Goal: Transaction & Acquisition: Purchase product/service

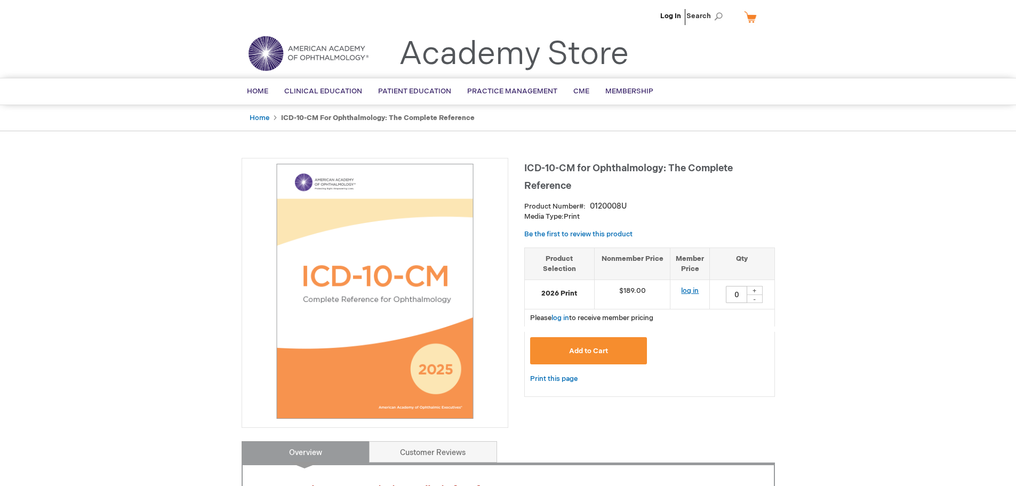
click at [694, 287] on link "log in" at bounding box center [690, 290] width 18 height 9
click at [582, 351] on span "Add to Cart" at bounding box center [588, 351] width 39 height 9
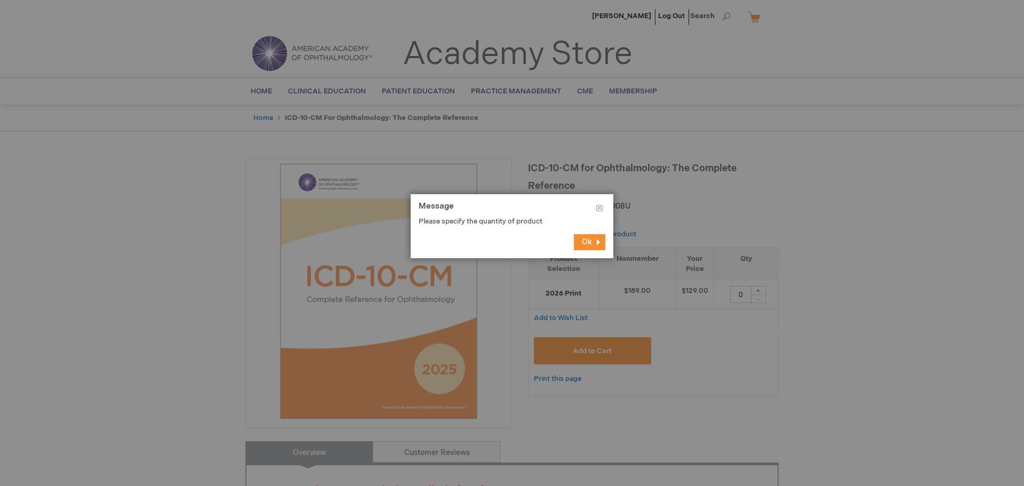
click at [589, 234] on footer "Ok" at bounding box center [512, 242] width 203 height 32
click at [594, 240] on button "Ok" at bounding box center [589, 242] width 31 height 16
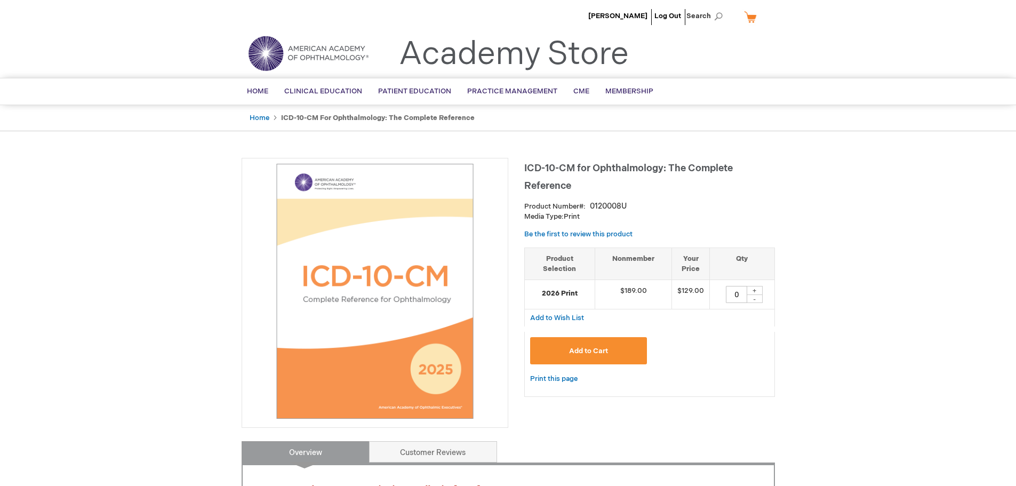
click at [755, 291] on div "+" at bounding box center [755, 290] width 16 height 9
type input "1"
click at [582, 351] on span "Add to Cart" at bounding box center [588, 351] width 39 height 9
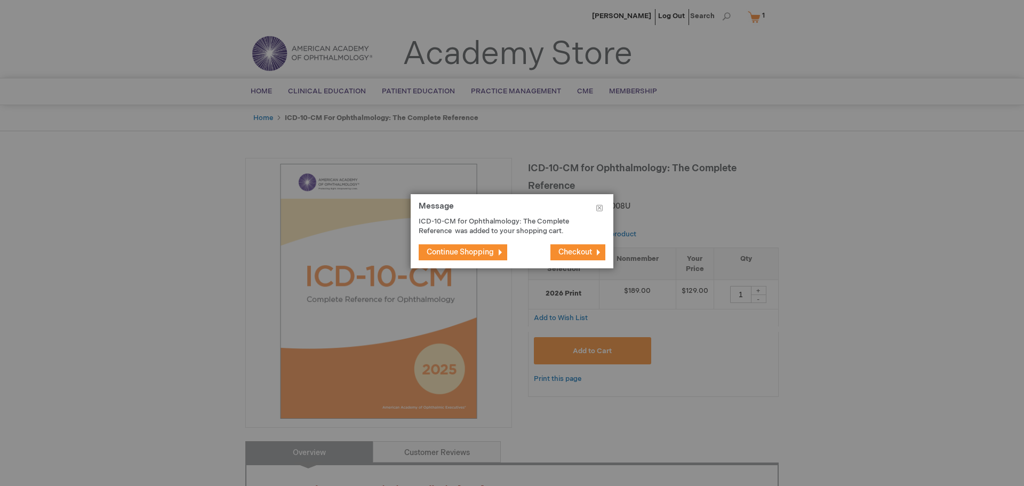
click at [452, 252] on span "Continue Shopping" at bounding box center [460, 251] width 67 height 9
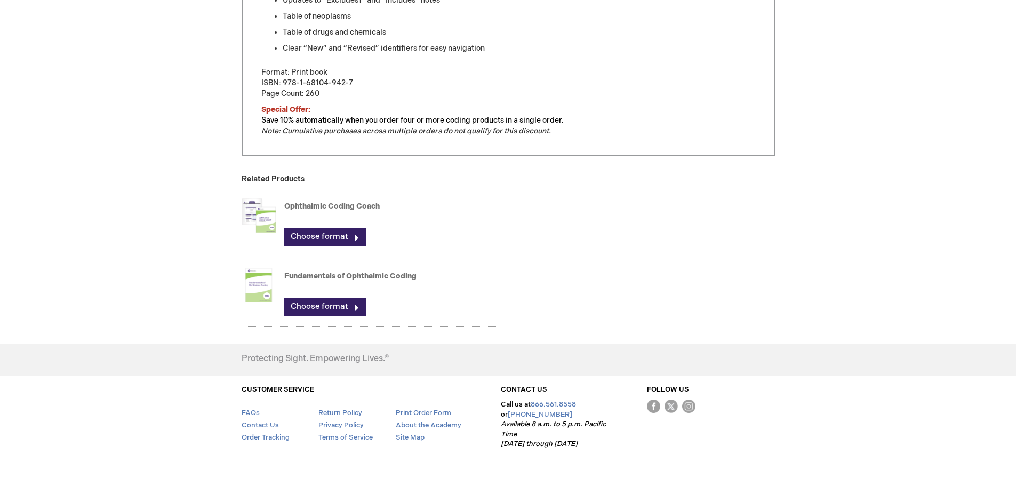
scroll to position [664, 0]
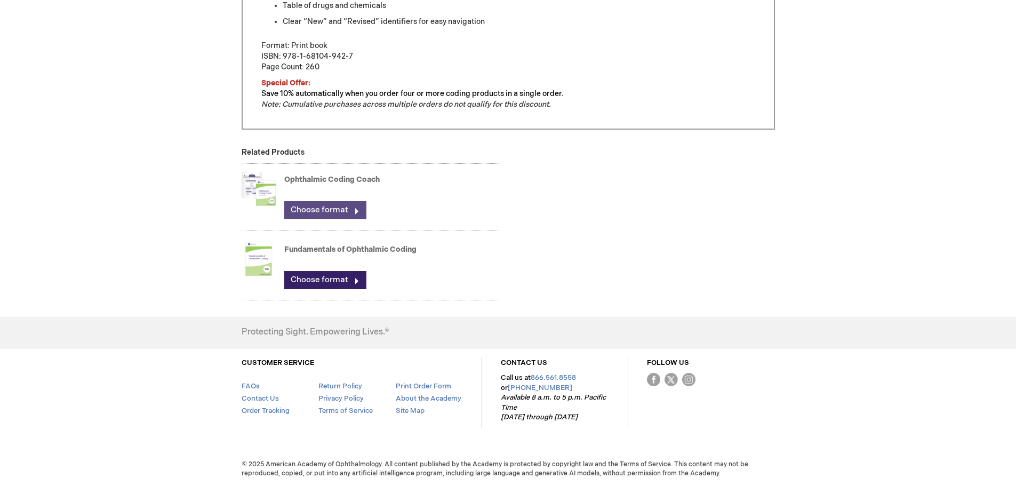
click at [356, 208] on link "Choose format" at bounding box center [325, 210] width 82 height 18
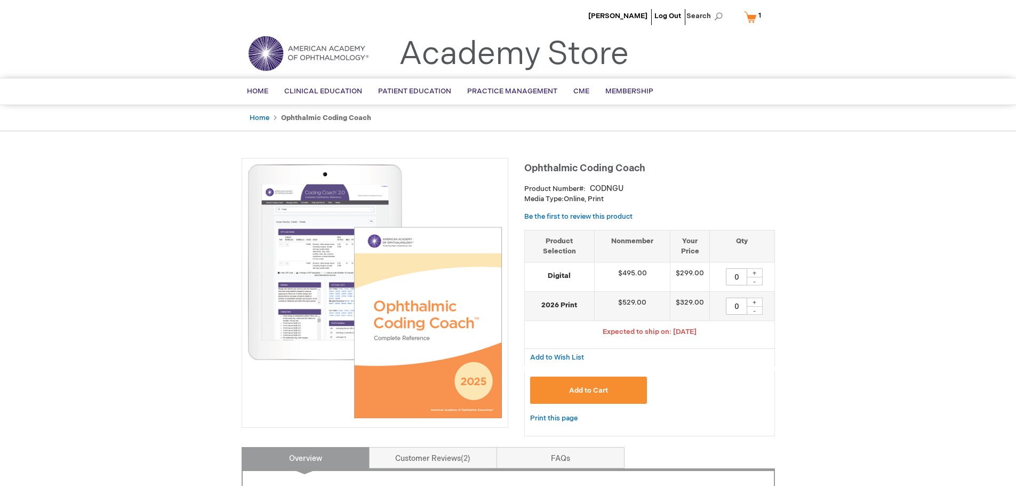
click at [757, 302] on div "+" at bounding box center [755, 302] width 16 height 9
type input "1"
click at [592, 394] on span "Add to Cart" at bounding box center [588, 390] width 39 height 9
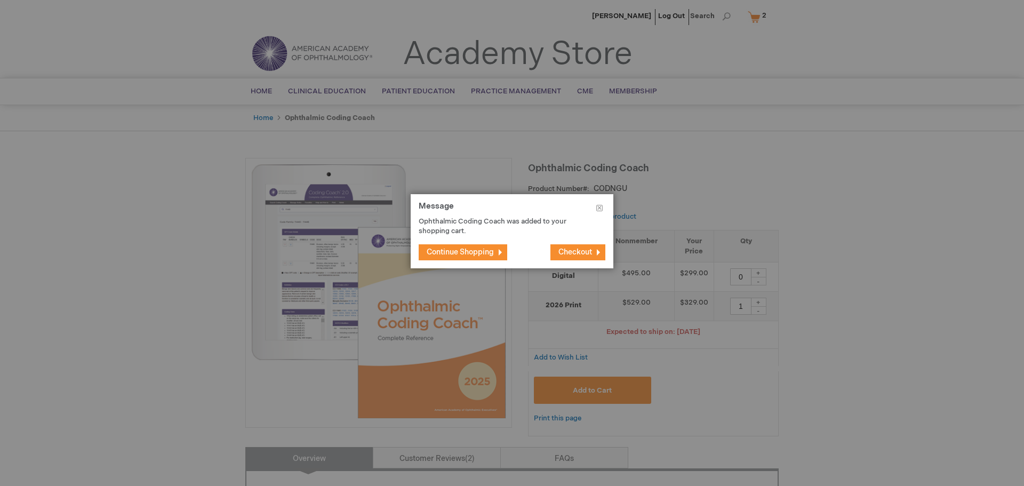
click at [455, 247] on span "Continue Shopping" at bounding box center [460, 251] width 67 height 9
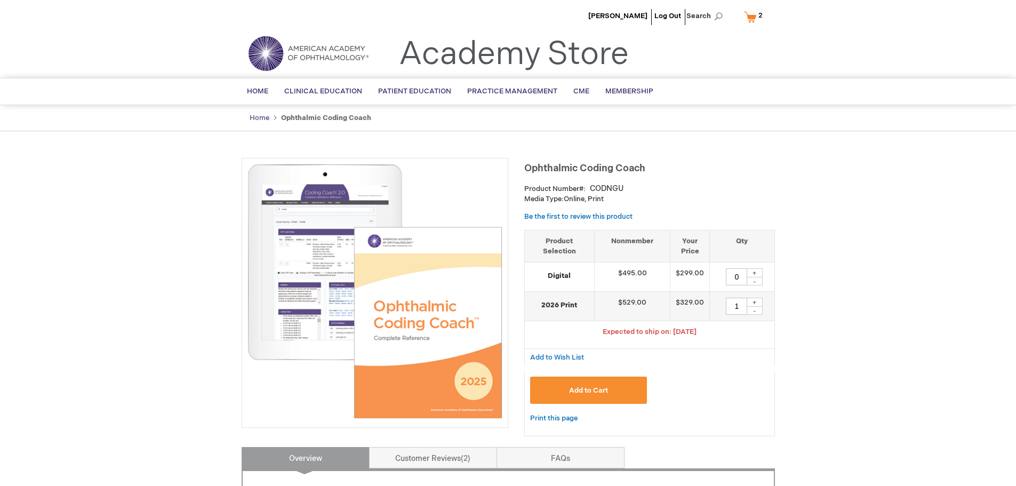
click at [261, 118] on link "Home" at bounding box center [260, 118] width 20 height 9
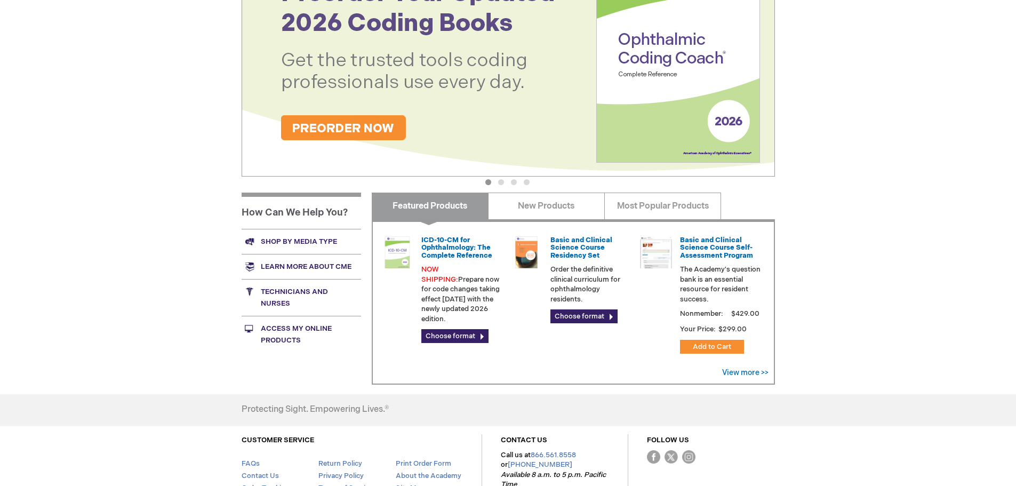
scroll to position [262, 0]
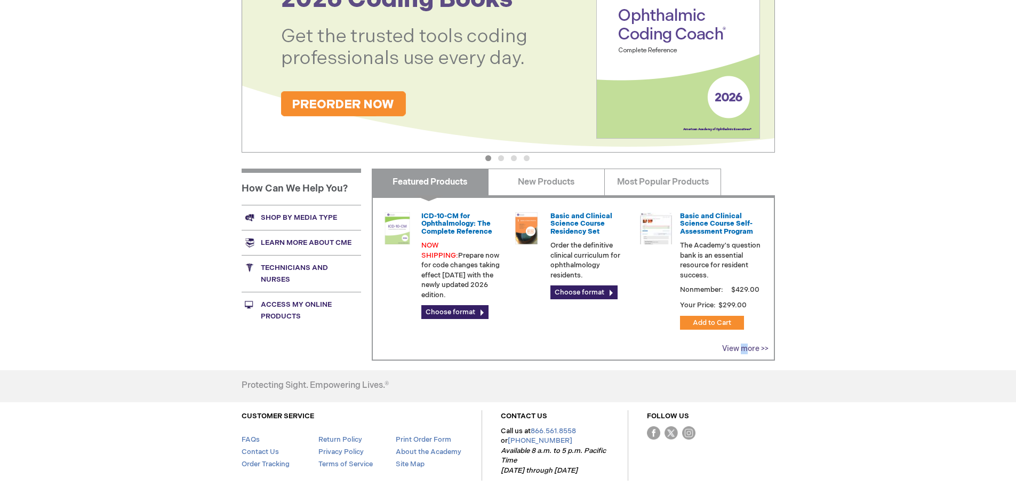
drag, startPoint x: 744, startPoint y: 343, endPoint x: 744, endPoint y: 349, distance: 6.4
click at [744, 349] on div "View more >>" at bounding box center [745, 348] width 46 height 11
click at [745, 349] on link "View more >>" at bounding box center [745, 348] width 46 height 9
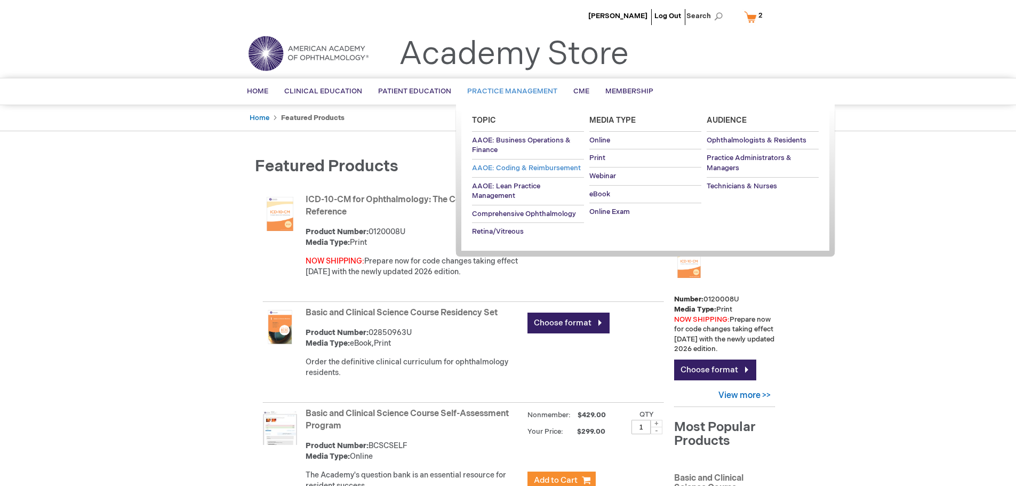
click at [518, 167] on span "AAOE: Coding & Reimbursement" at bounding box center [526, 168] width 109 height 9
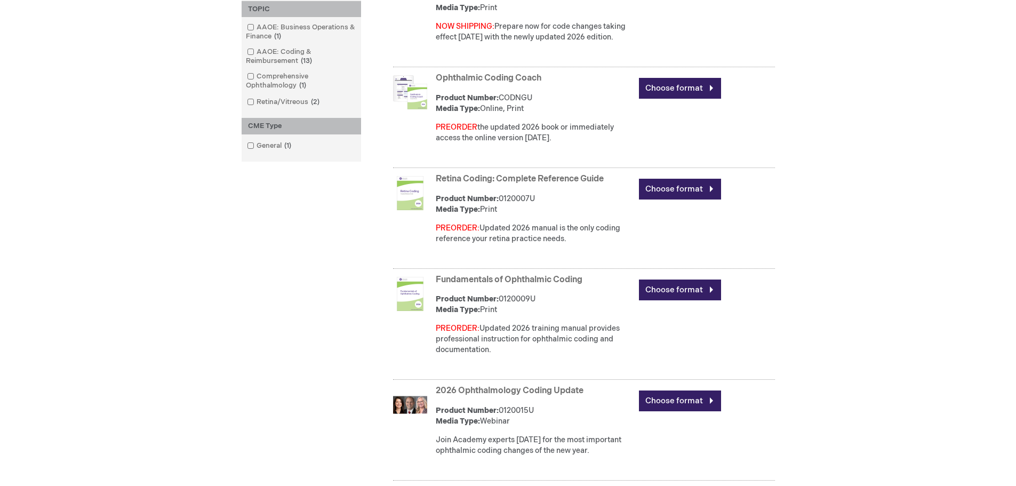
scroll to position [427, 0]
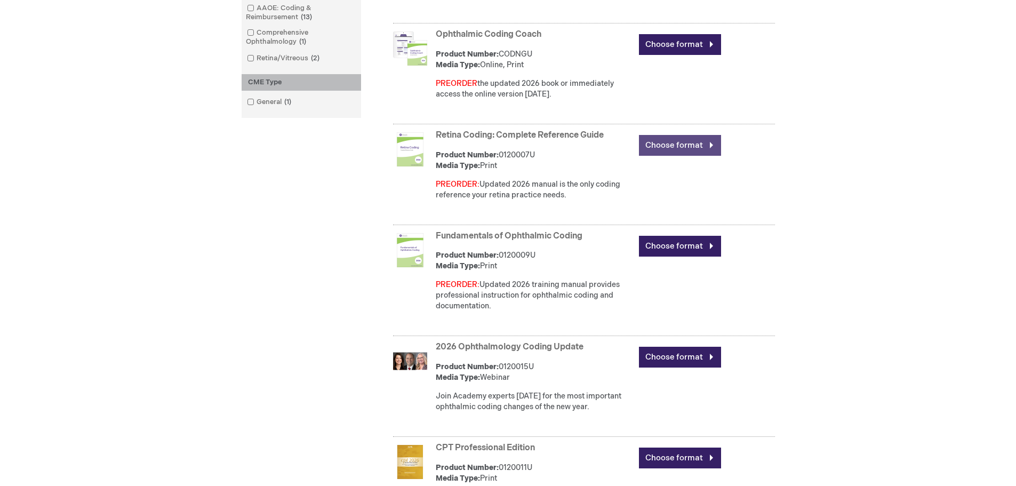
click at [691, 149] on link "Choose format" at bounding box center [680, 145] width 82 height 21
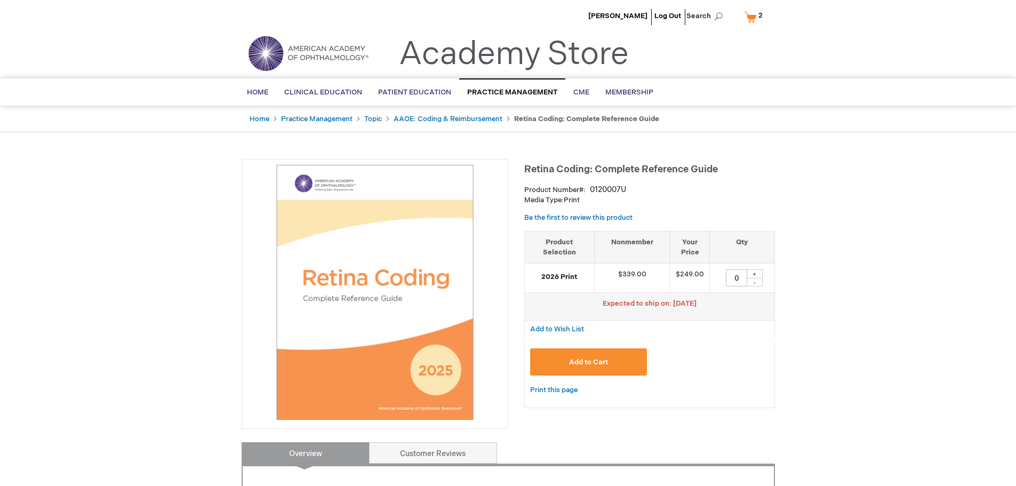
click at [755, 271] on div "+" at bounding box center [755, 273] width 16 height 9
type input "1"
click at [592, 363] on span "Add to Cart" at bounding box center [588, 362] width 39 height 9
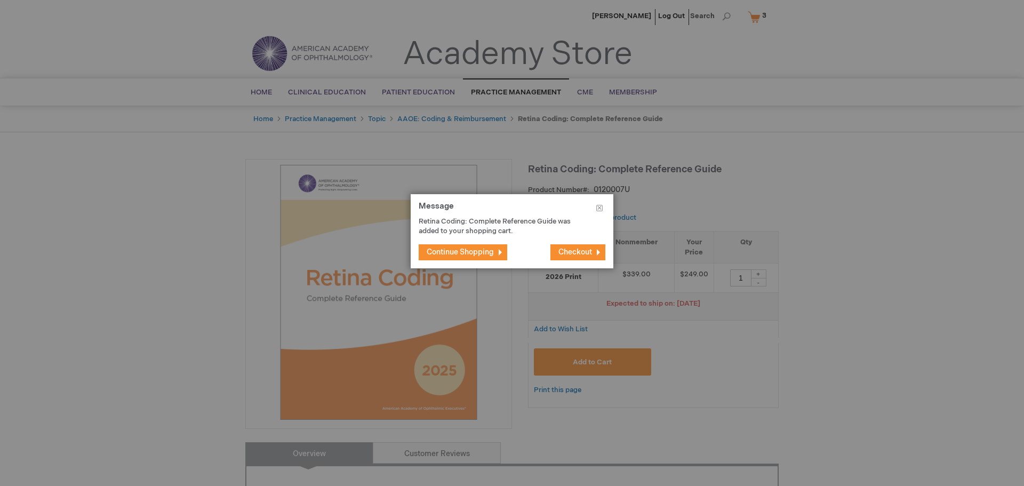
click at [444, 252] on span "Continue Shopping" at bounding box center [460, 251] width 67 height 9
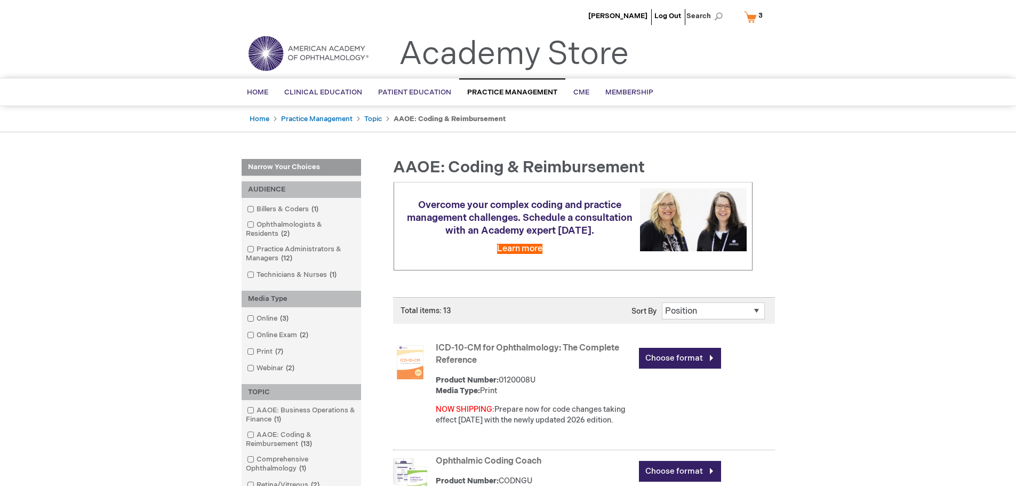
click at [757, 11] on span "3 3 items" at bounding box center [760, 15] width 7 height 13
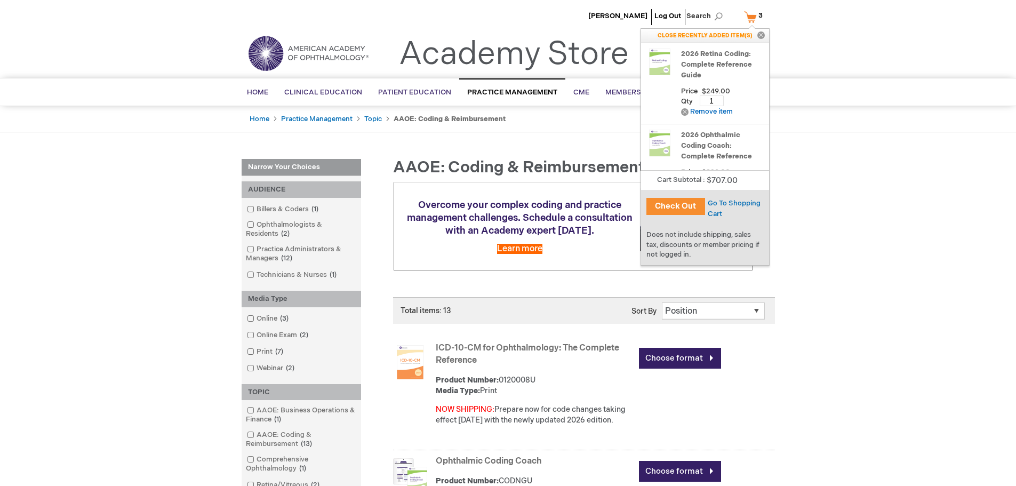
click at [671, 205] on button "Check Out" at bounding box center [675, 206] width 59 height 17
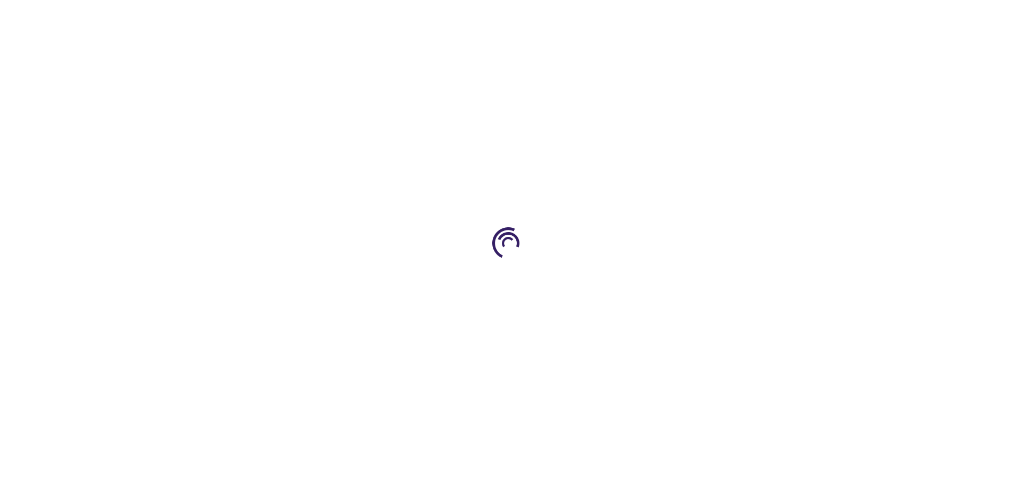
select select "US"
select select "18"
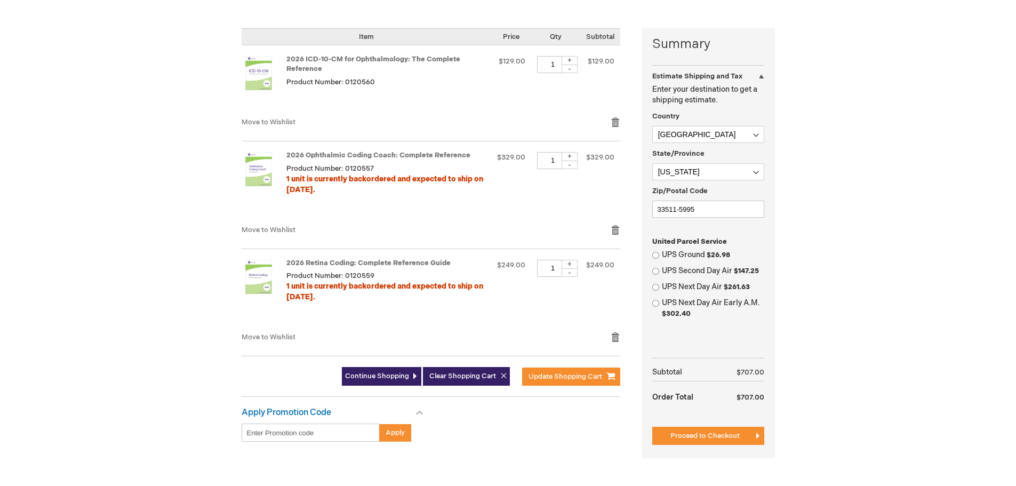
scroll to position [267, 0]
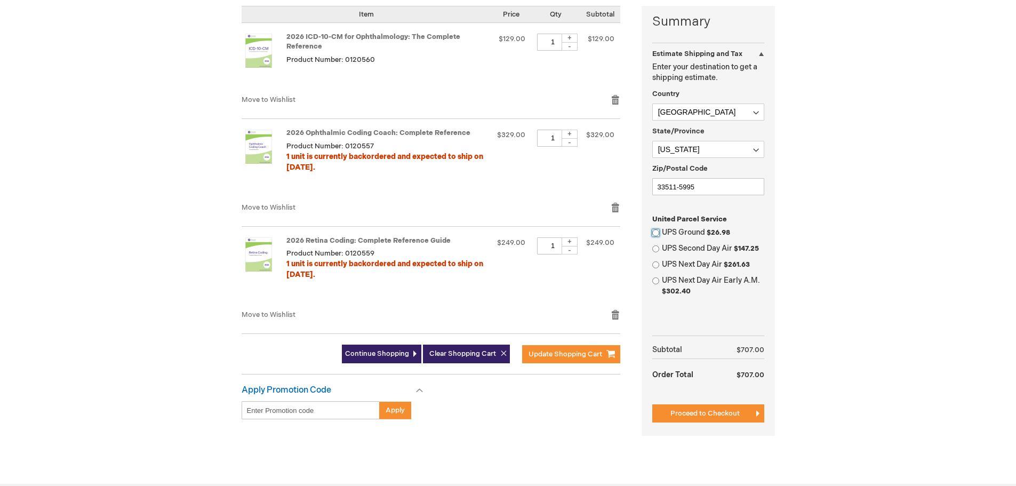
click at [655, 233] on input "UPS Ground $26.98" at bounding box center [655, 232] width 7 height 7
radio input "true"
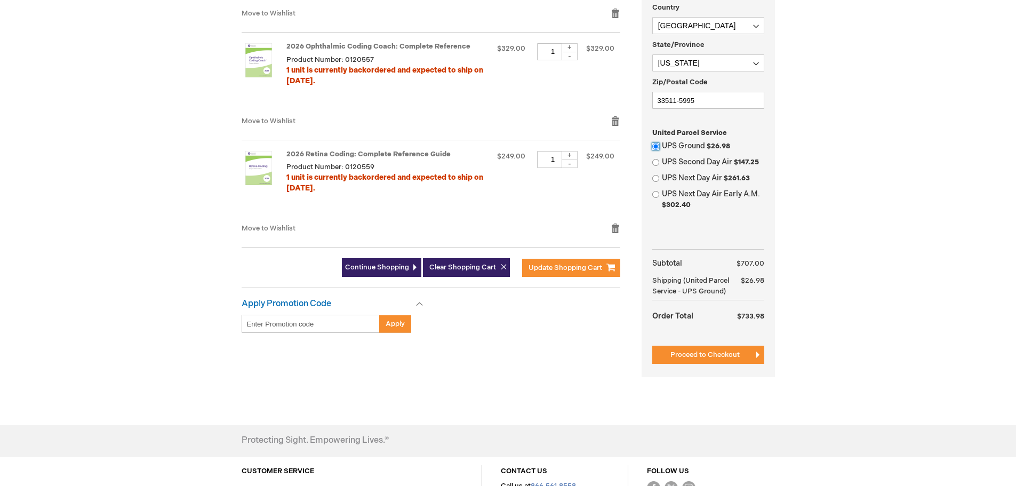
scroll to position [427, 0]
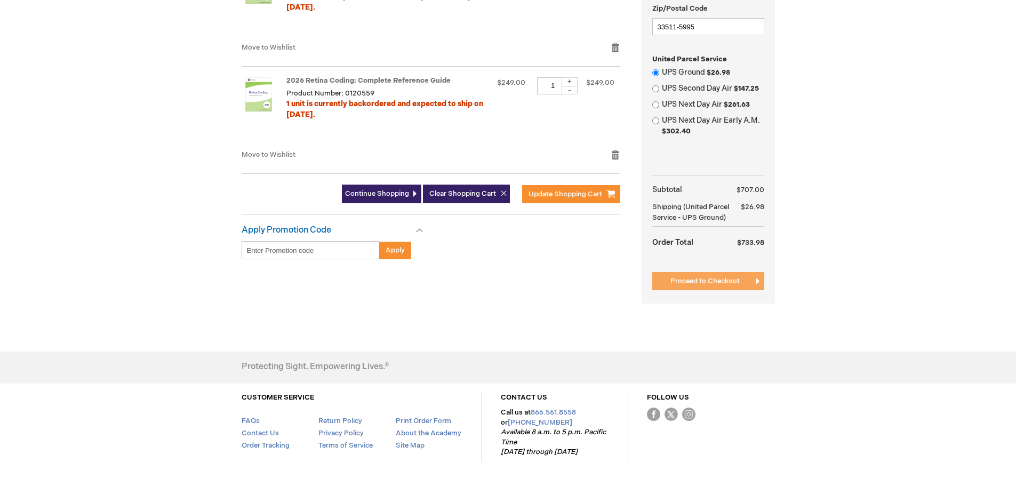
click at [707, 282] on span "Proceed to Checkout" at bounding box center [704, 281] width 69 height 9
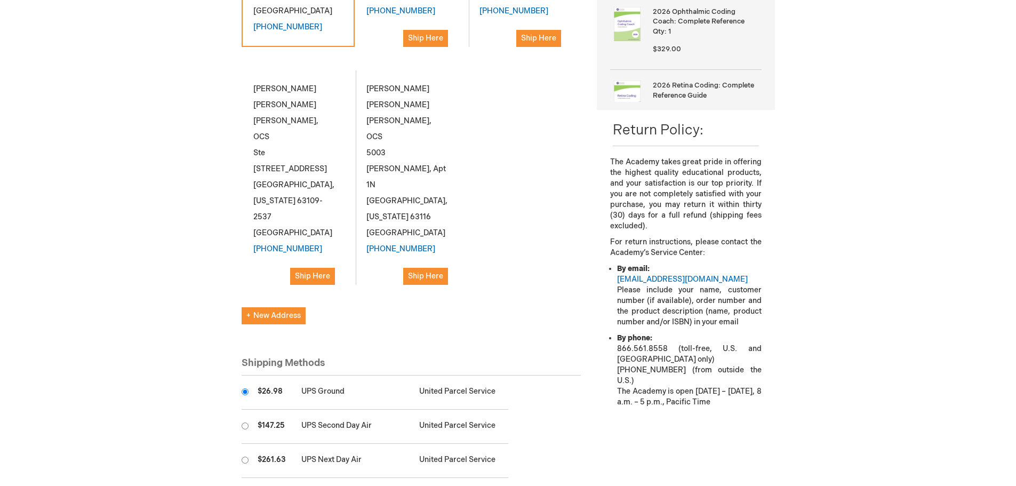
scroll to position [427, 0]
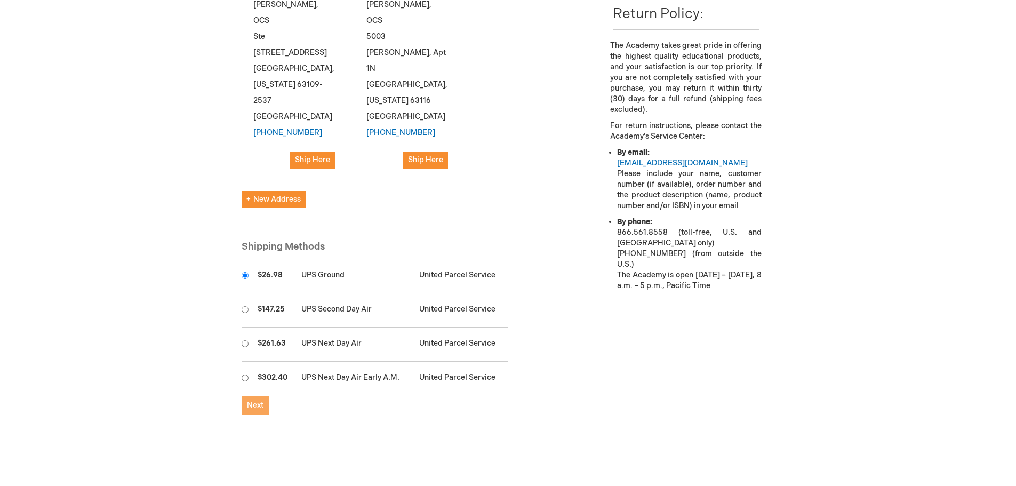
click at [255, 401] on span "Next" at bounding box center [255, 405] width 17 height 9
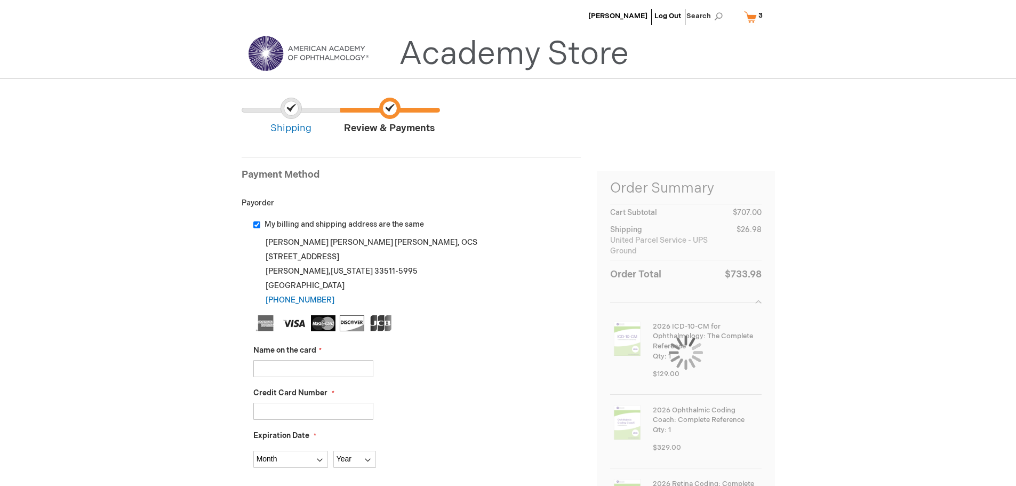
click at [329, 375] on input "Name on the card" at bounding box center [313, 368] width 120 height 17
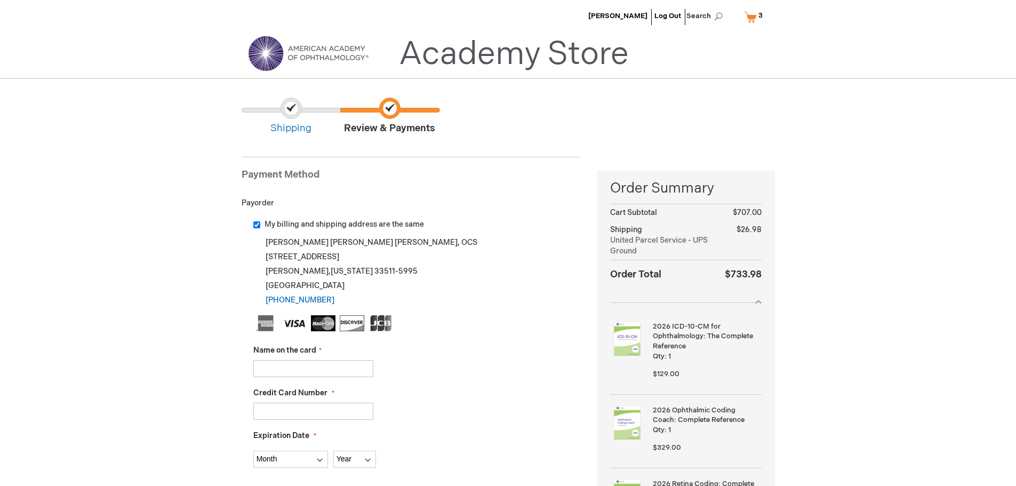
type input "[PERSON_NAME]"
type input "378750831445014"
select select "6"
select select "2029"
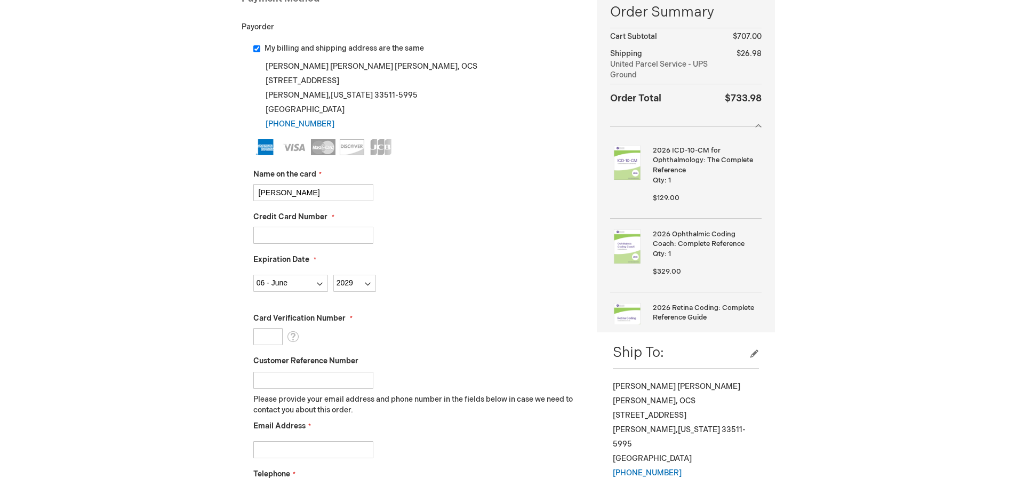
scroll to position [213, 0]
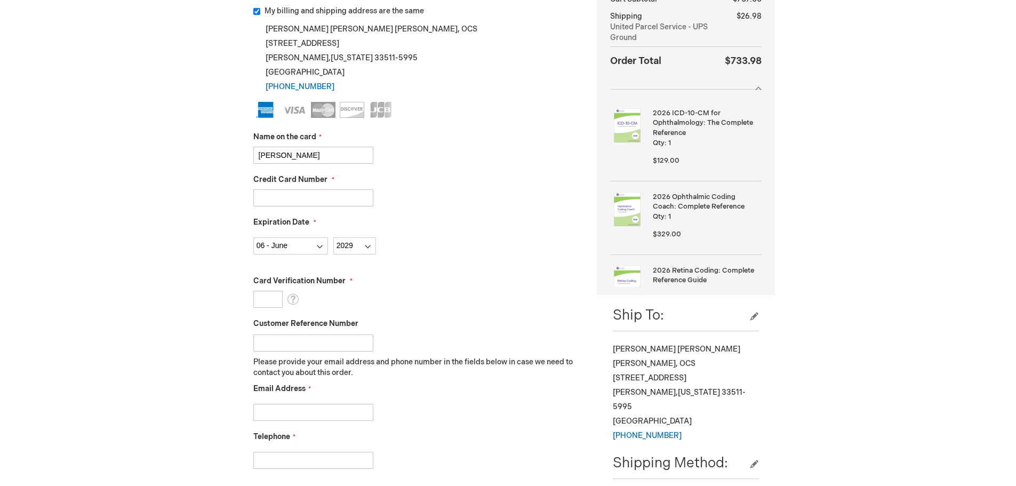
click at [269, 296] on input "Card Verification Number" at bounding box center [267, 299] width 29 height 17
type input "4190"
click at [309, 411] on input "Email Address" at bounding box center [313, 412] width 120 height 17
type input "mfleshner@brandoneyeassociates.com"
type input "8136842211"
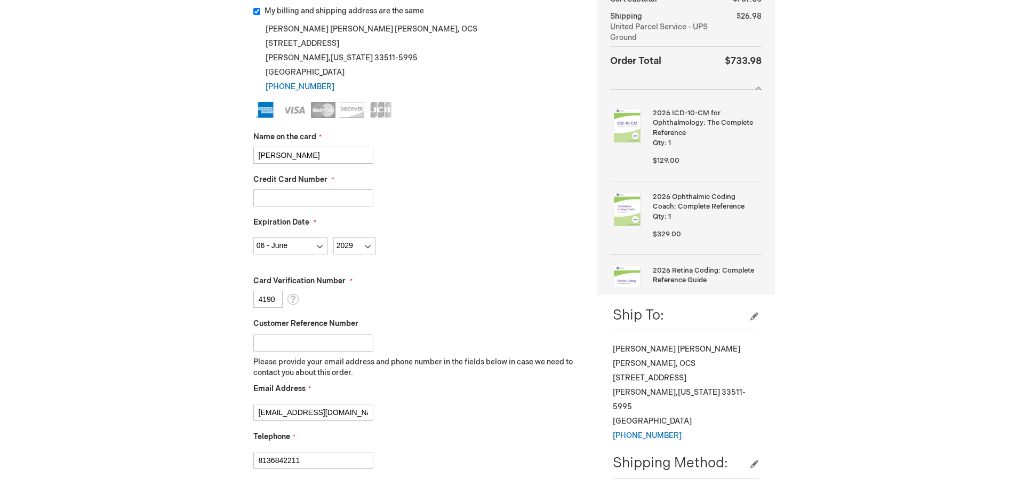
click at [518, 409] on div "mfleshner@brandoneyeassociates.com" at bounding box center [417, 409] width 328 height 22
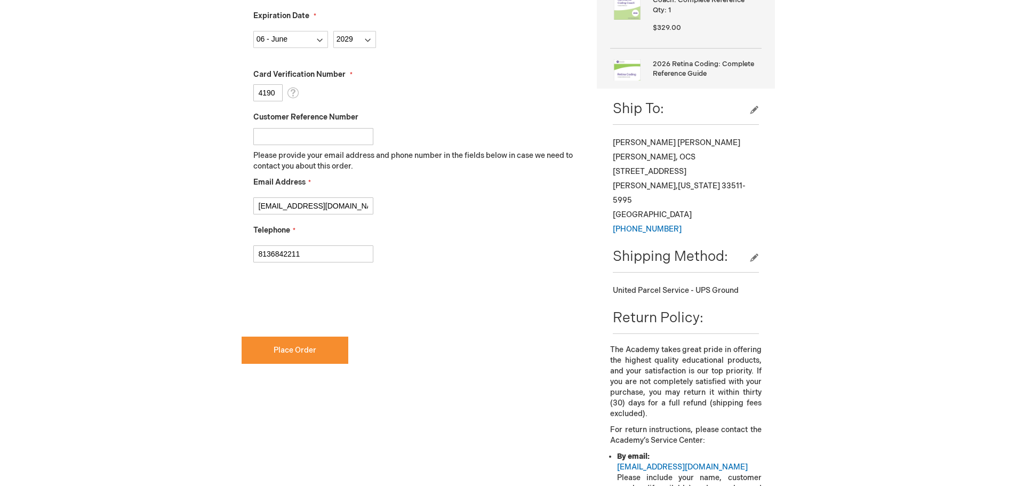
scroll to position [480, 0]
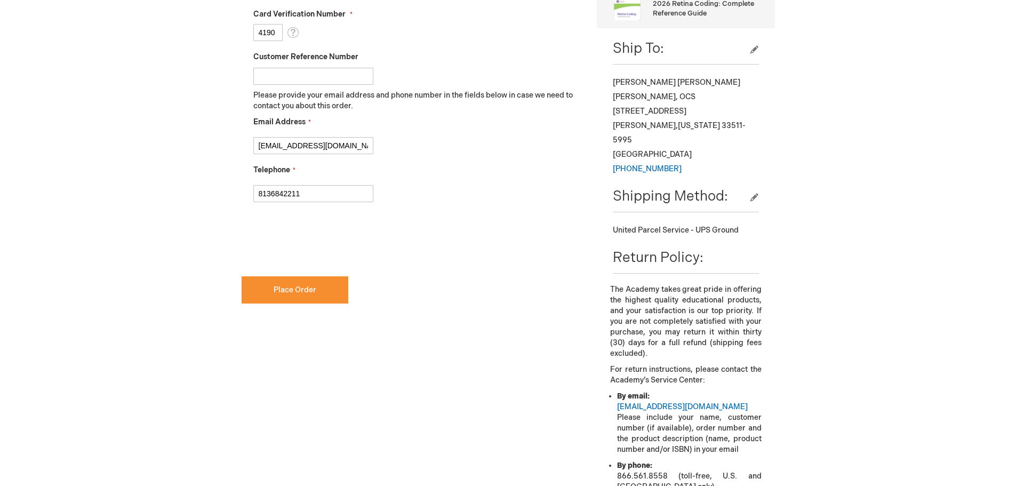
checkbox input "true"
click at [298, 295] on button "Place Order" at bounding box center [295, 289] width 107 height 27
